Goal: Task Accomplishment & Management: Use online tool/utility

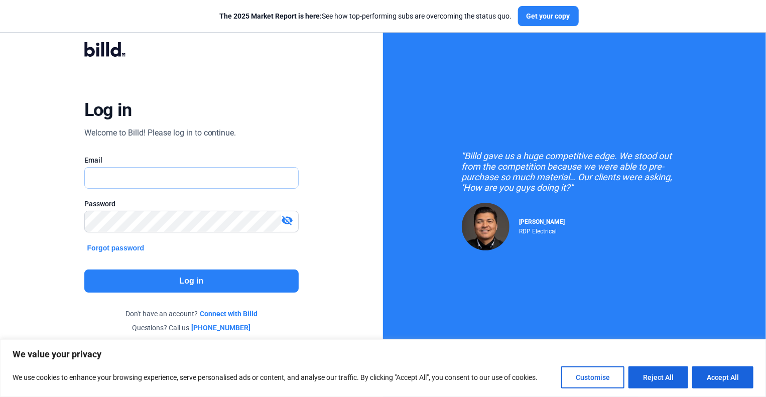
type input "[EMAIL_ADDRESS][DOMAIN_NAME]"
click at [200, 280] on button "Log in" at bounding box center [191, 281] width 215 height 23
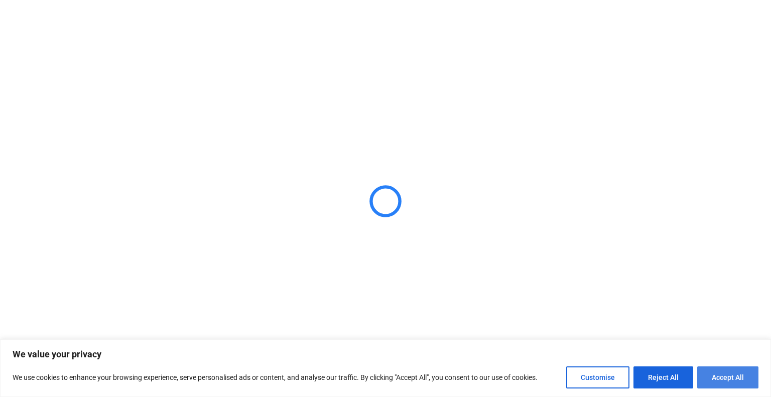
click at [730, 383] on button "Accept All" at bounding box center [727, 378] width 61 height 22
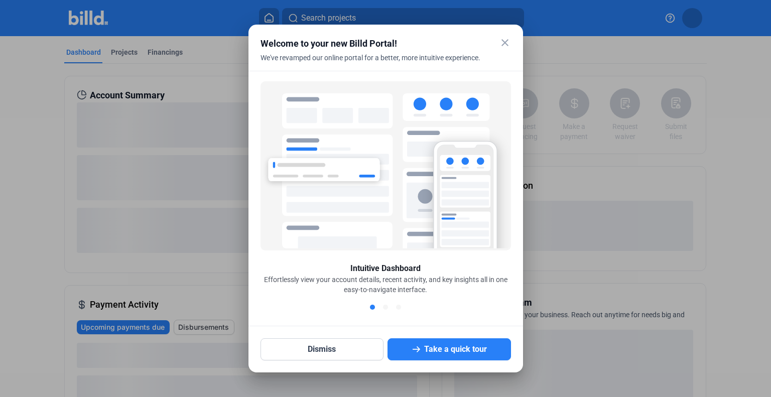
checkbox input "true"
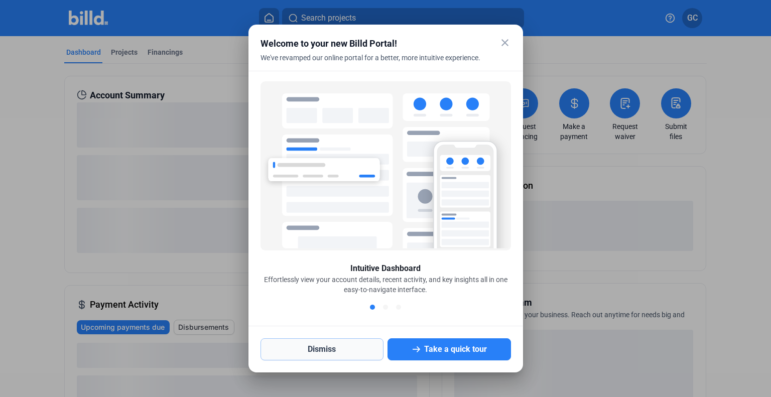
click at [355, 345] on button "Dismiss" at bounding box center [323, 349] width 124 height 22
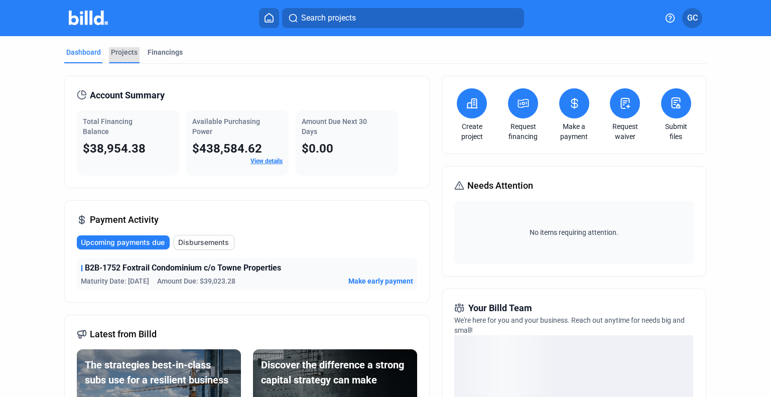
click at [125, 52] on div "Projects" at bounding box center [124, 52] width 27 height 10
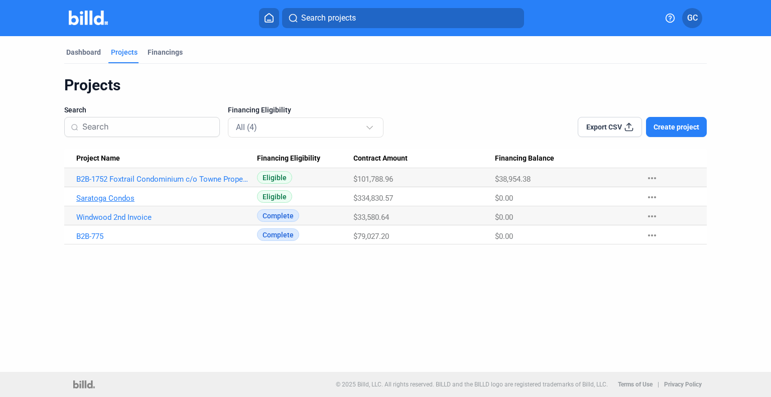
click at [80, 196] on link "Saratoga Condos" at bounding box center [163, 198] width 174 height 9
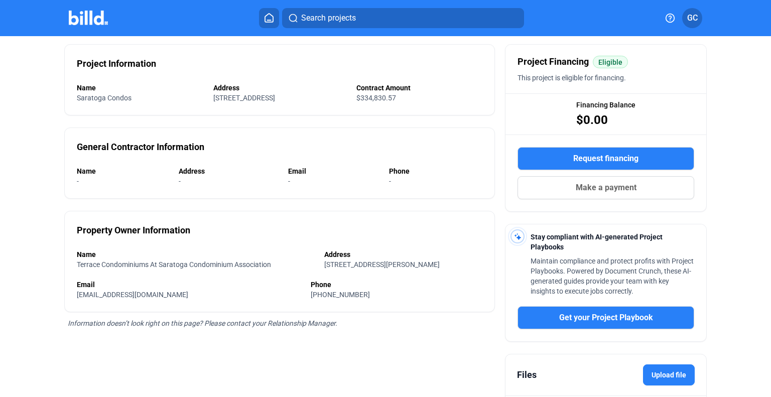
scroll to position [168, 0]
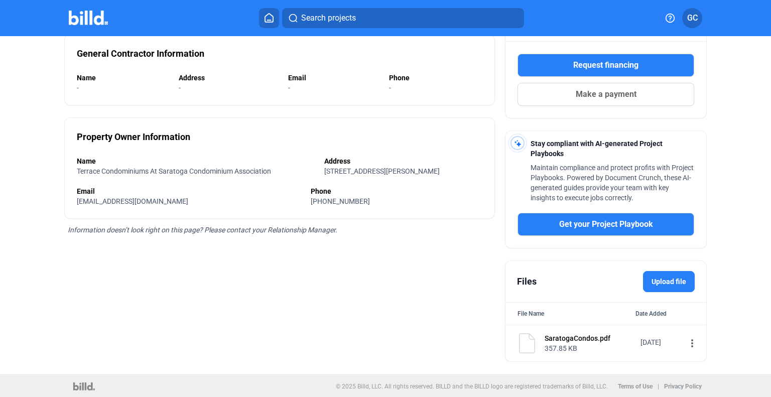
click at [552, 339] on div "SaratogaCondos.pdf" at bounding box center [589, 338] width 89 height 10
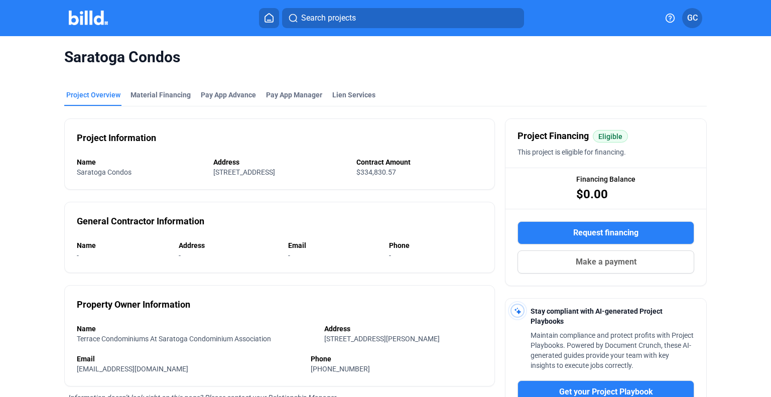
scroll to position [0, 0]
click at [91, 96] on div "Project Overview" at bounding box center [93, 95] width 54 height 10
click at [90, 13] on img at bounding box center [89, 18] width 40 height 15
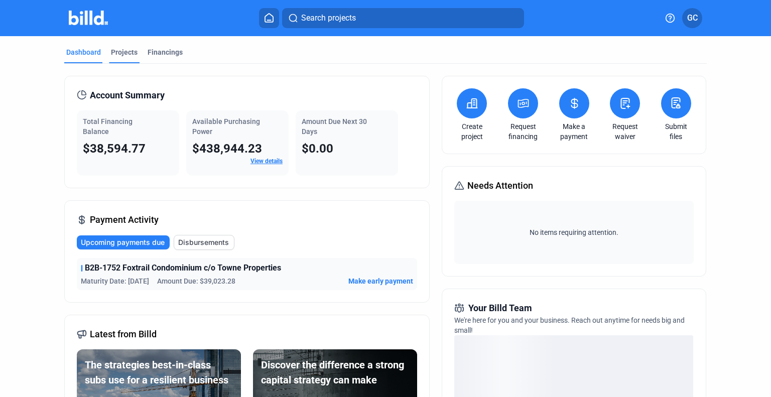
click at [114, 49] on div "Projects" at bounding box center [124, 52] width 27 height 10
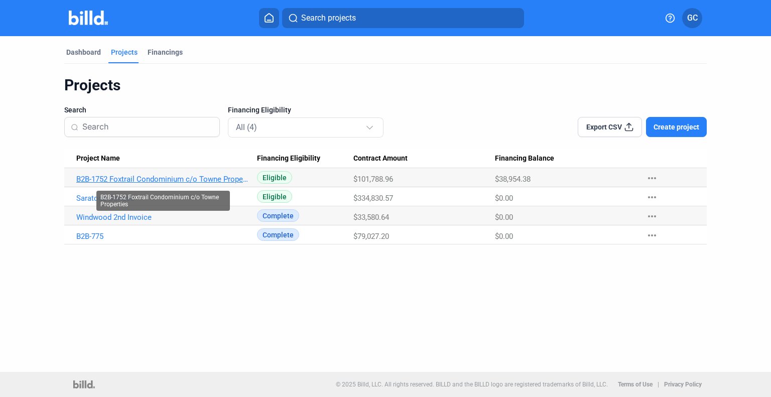
click at [187, 178] on link "B2B-1752 Foxtrail Condominium c/o Towne Properties" at bounding box center [163, 179] width 174 height 9
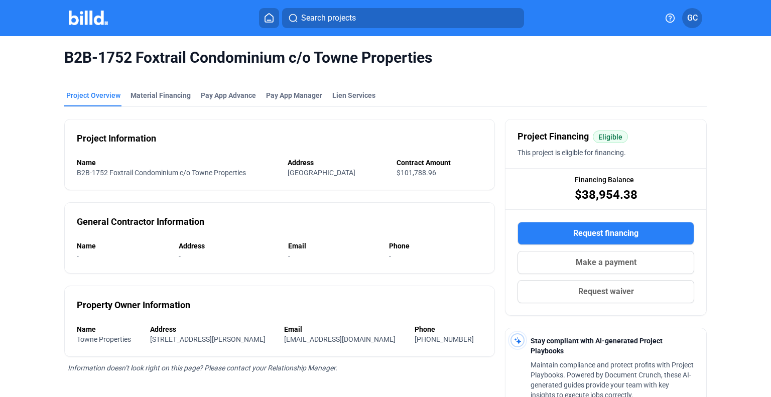
click at [585, 258] on span "Make a payment" at bounding box center [606, 263] width 61 height 12
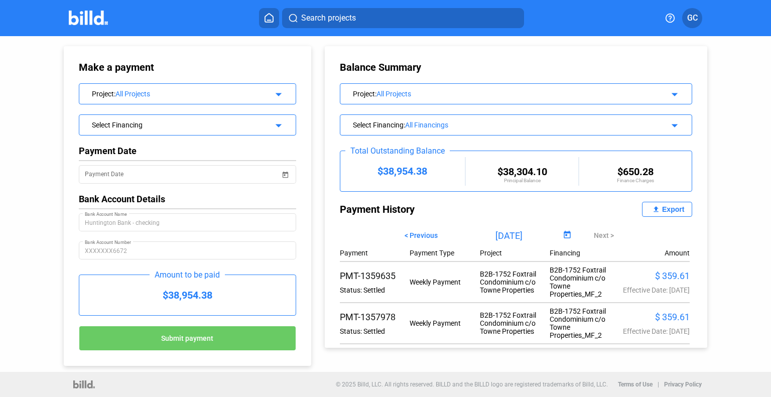
click at [239, 123] on div "Select Financing" at bounding box center [178, 124] width 172 height 10
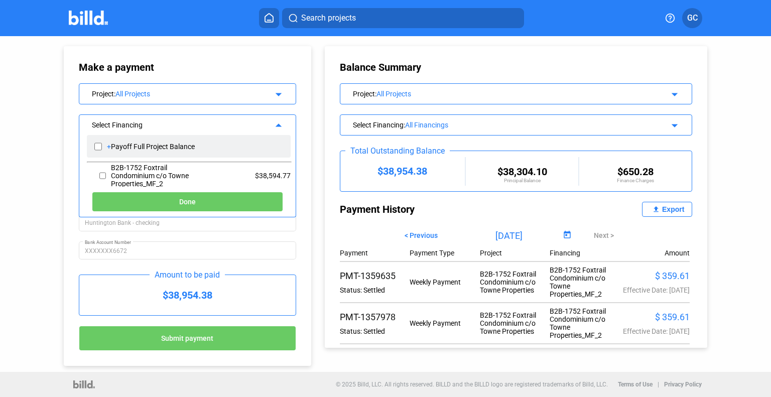
click at [97, 143] on input "checkbox" at bounding box center [98, 146] width 8 height 15
checkbox input "true"
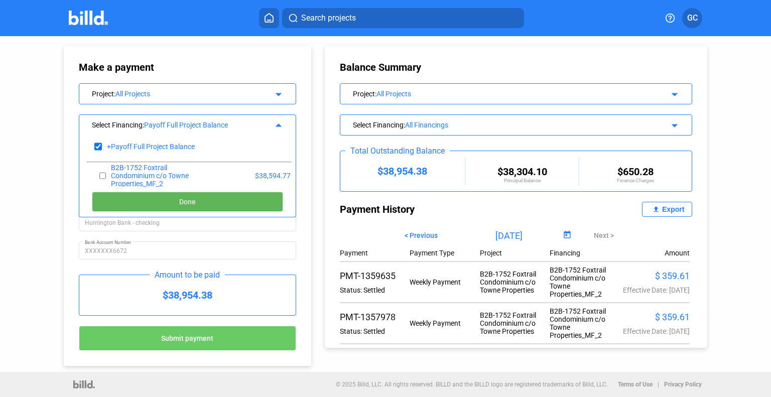
click at [183, 195] on button "Done" at bounding box center [187, 202] width 191 height 20
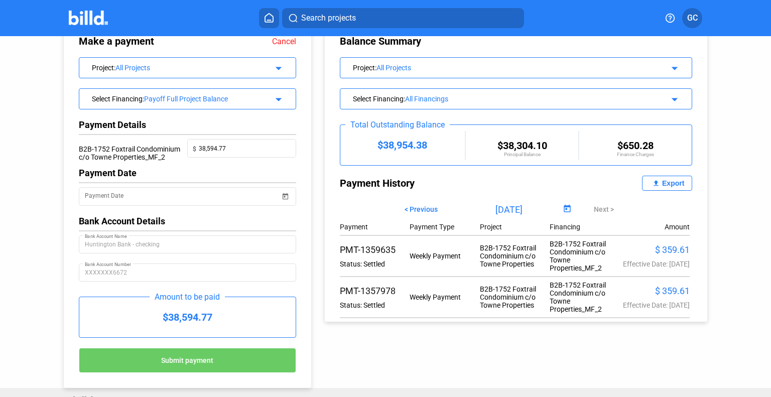
scroll to position [41, 0]
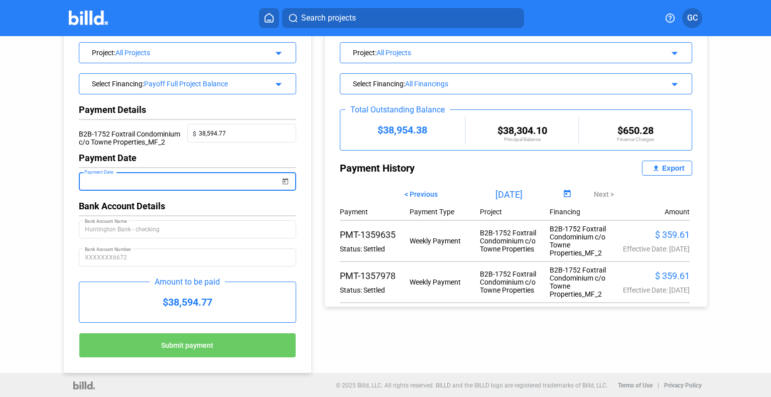
click at [160, 182] on input "Payment Date" at bounding box center [183, 182] width 196 height 12
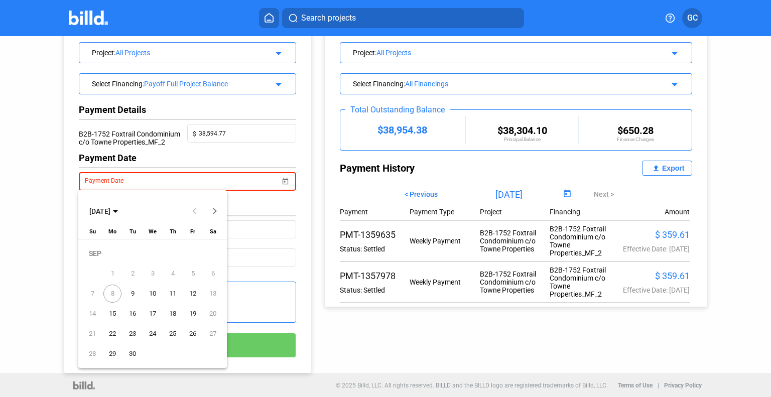
click at [132, 294] on span "9" at bounding box center [133, 294] width 18 height 18
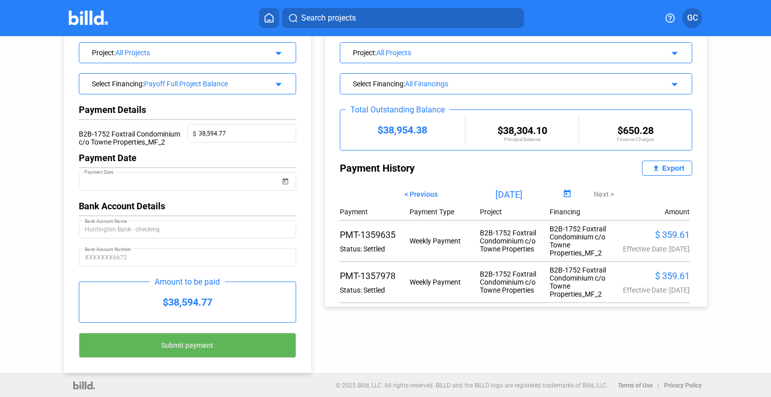
click at [221, 346] on button "Submit payment" at bounding box center [187, 345] width 217 height 25
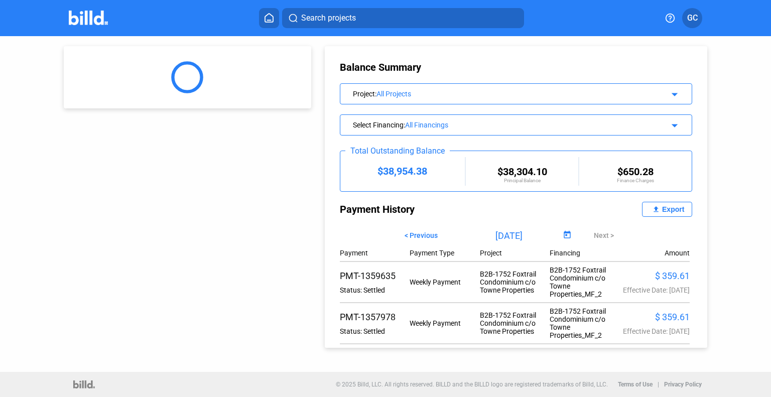
scroll to position [0, 0]
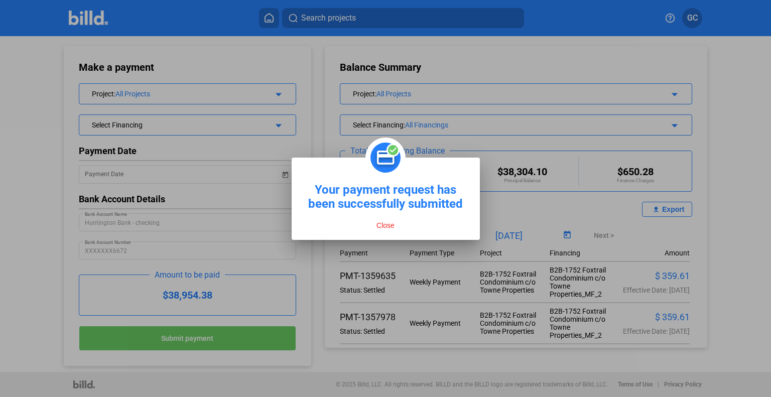
click at [386, 225] on button "Close" at bounding box center [386, 225] width 24 height 9
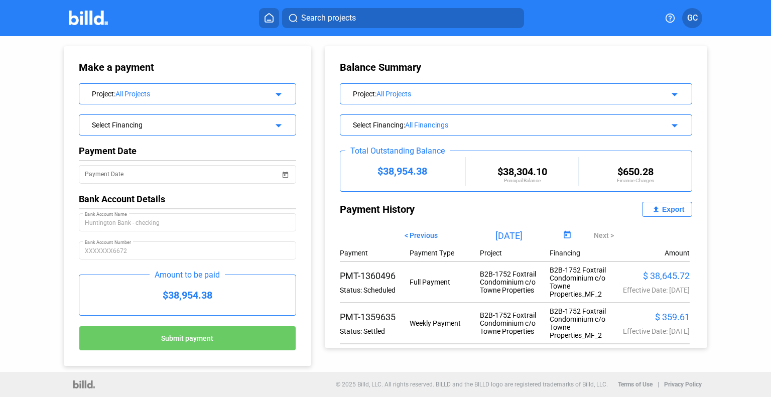
click at [83, 11] on img at bounding box center [89, 18] width 40 height 15
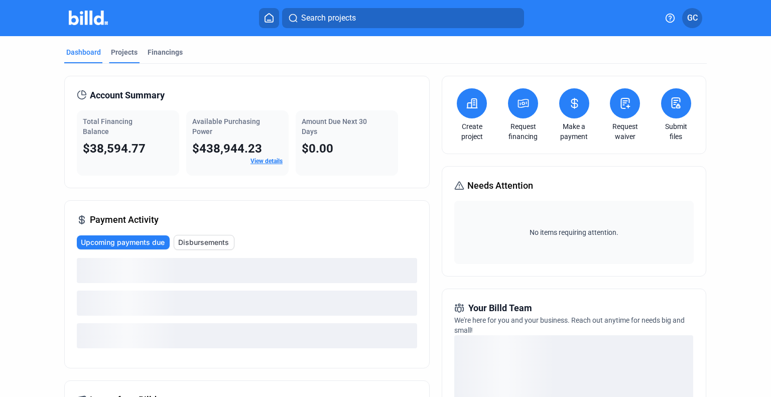
click at [118, 52] on div "Projects" at bounding box center [124, 52] width 27 height 10
